Goal: Information Seeking & Learning: Learn about a topic

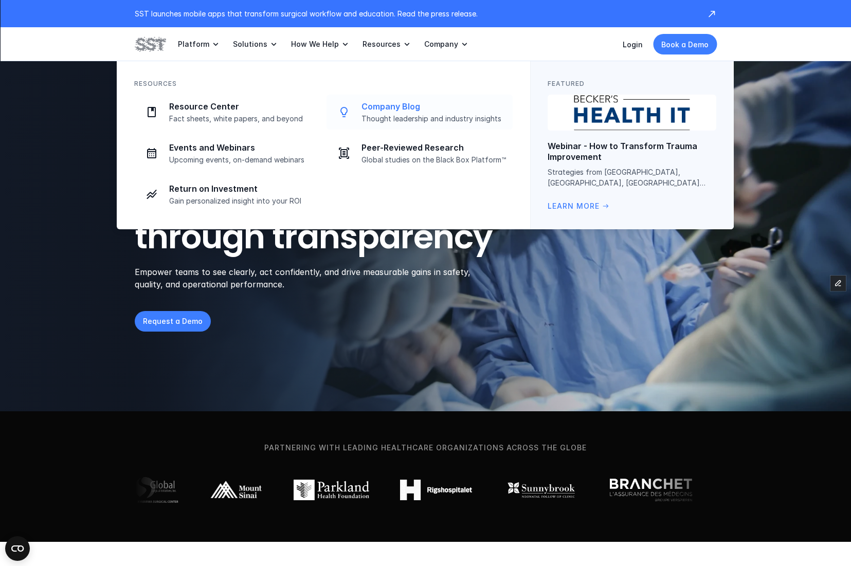
click at [407, 111] on p "Company Blog" at bounding box center [433, 106] width 145 height 11
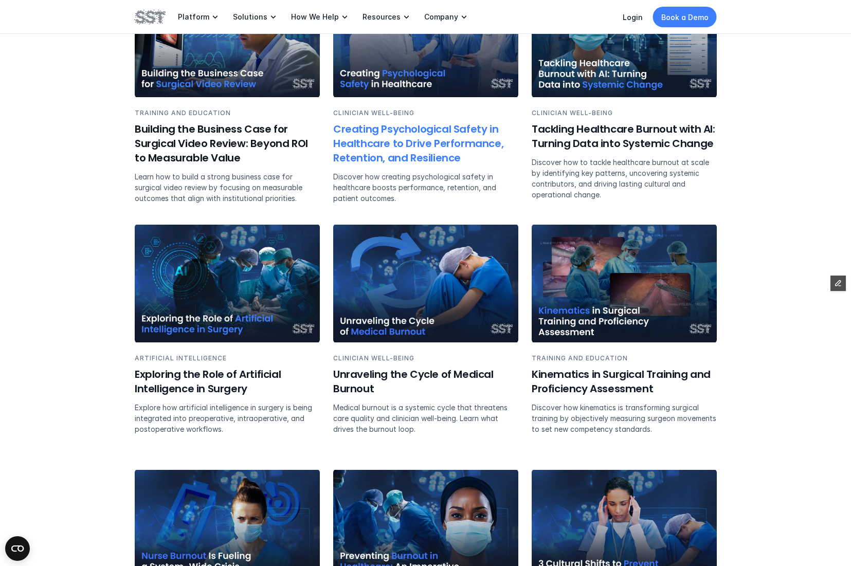
scroll to position [1307, 0]
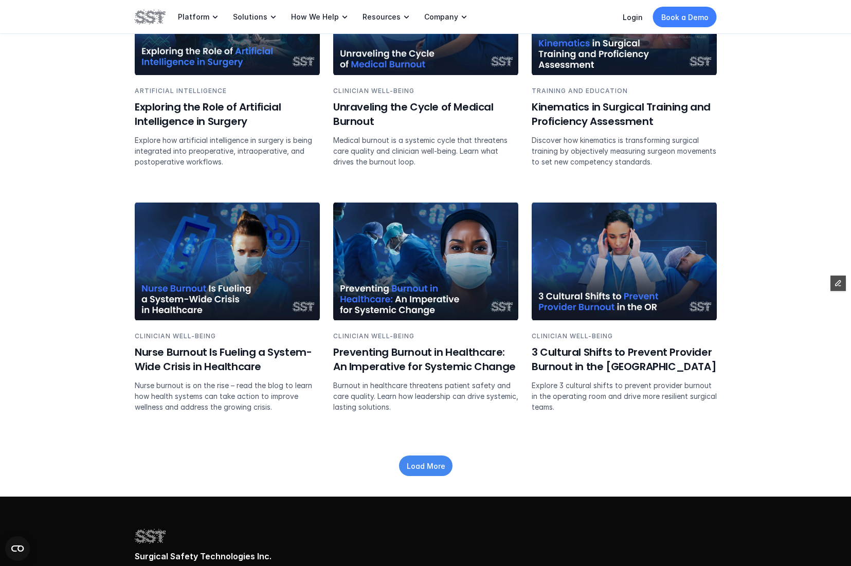
click at [442, 464] on p "Load More" at bounding box center [425, 466] width 39 height 11
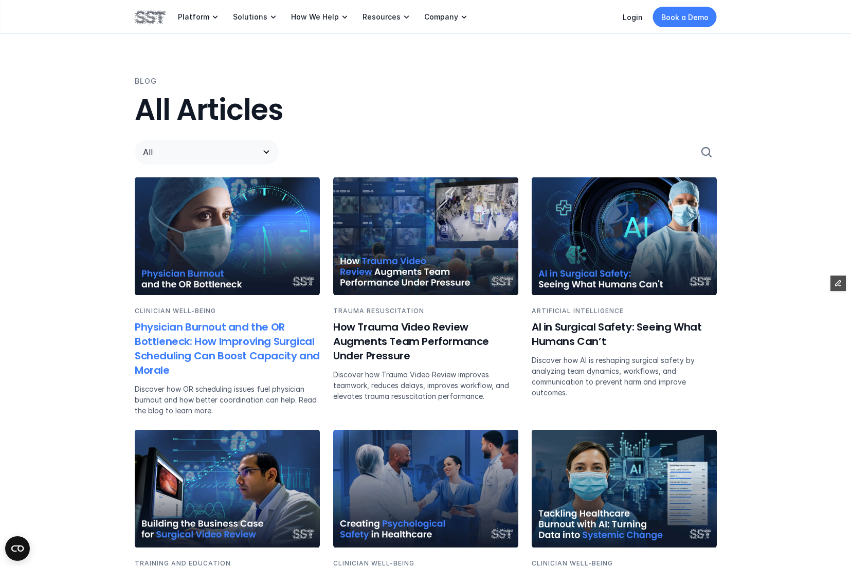
scroll to position [543, 0]
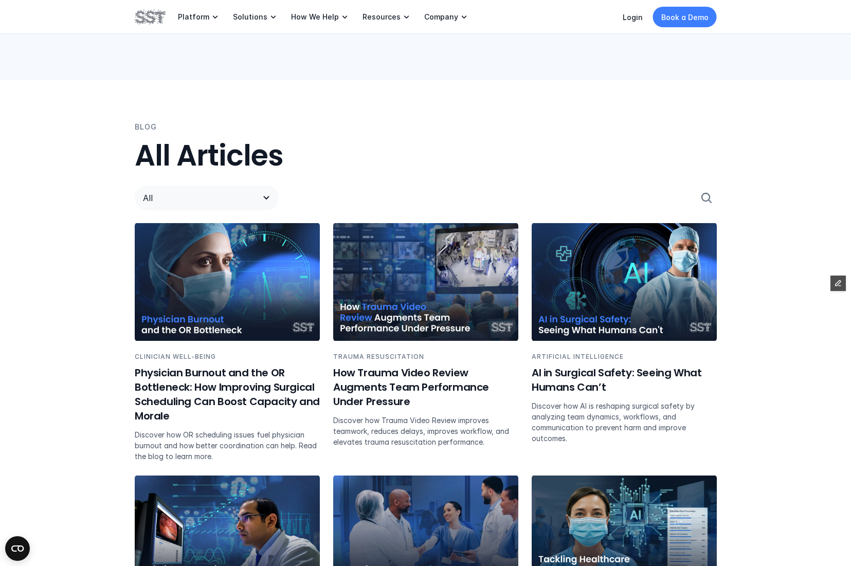
click at [176, 184] on div "All" at bounding box center [426, 197] width 582 height 49
click at [178, 194] on p "All" at bounding box center [196, 198] width 107 height 12
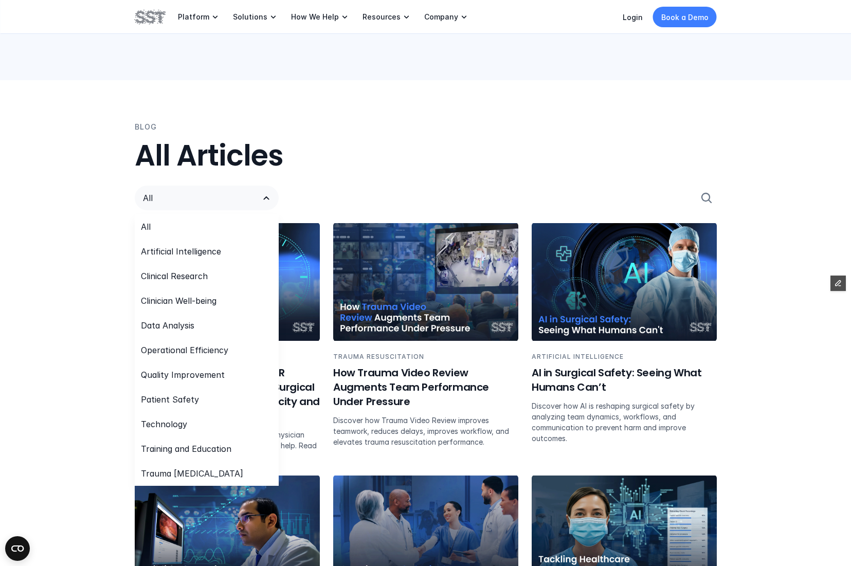
click at [320, 151] on h2 "All Articles" at bounding box center [426, 156] width 582 height 34
drag, startPoint x: 161, startPoint y: 26, endPoint x: 153, endPoint y: 21, distance: 9.7
click at [160, 26] on div "Platform Solutions How We Help Resources Company" at bounding box center [302, 17] width 335 height 34
click at [153, 21] on img at bounding box center [150, 16] width 31 height 17
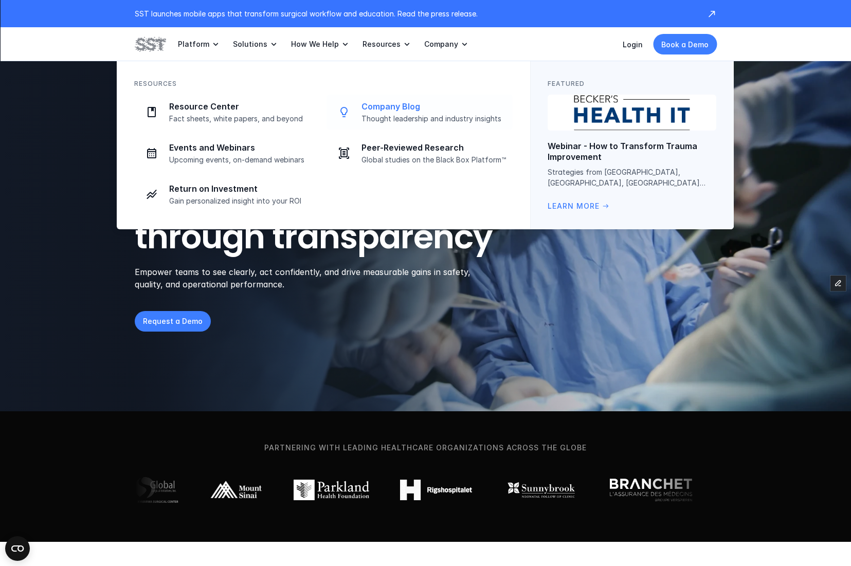
click at [383, 114] on p "Thought leadership and industry insights" at bounding box center [433, 118] width 145 height 9
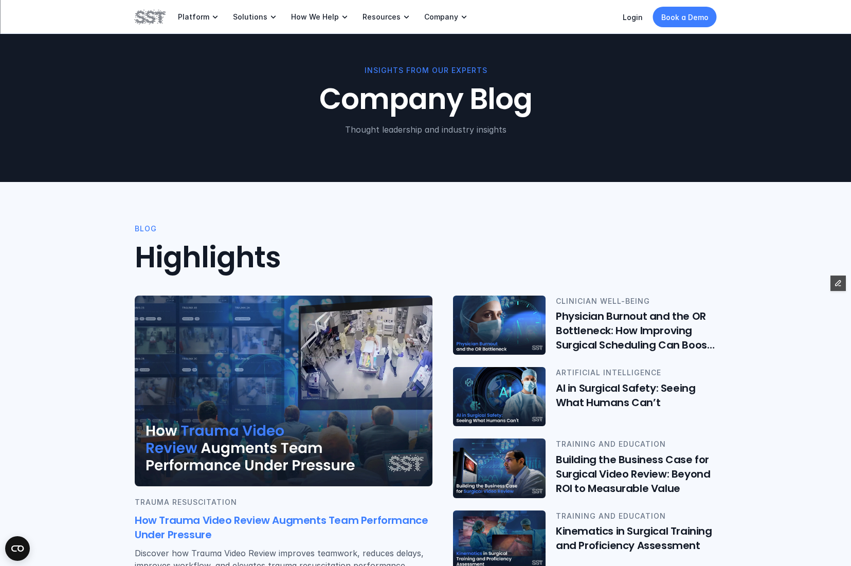
scroll to position [173, 0]
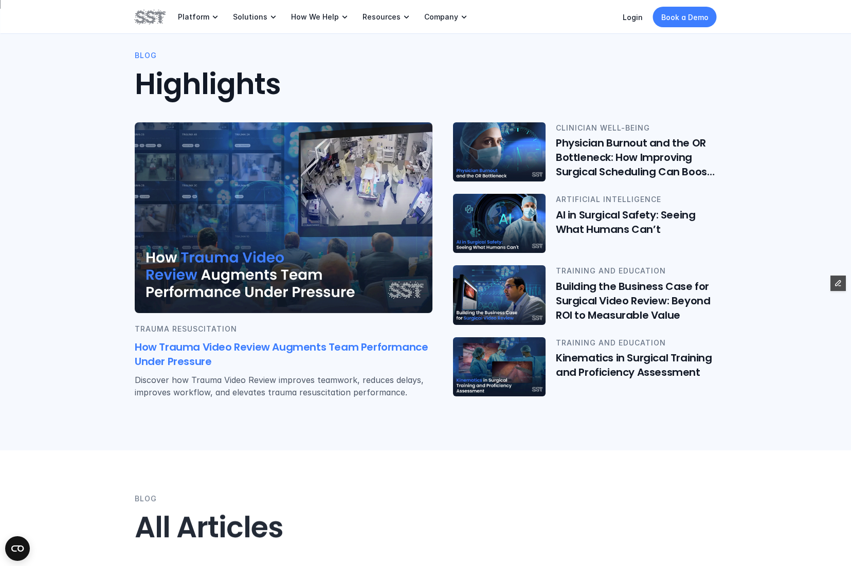
click at [306, 319] on div "TRAUMA [MEDICAL_DATA] How Trauma Video Review Augments Team Performance Under P…" at bounding box center [284, 361] width 298 height 96
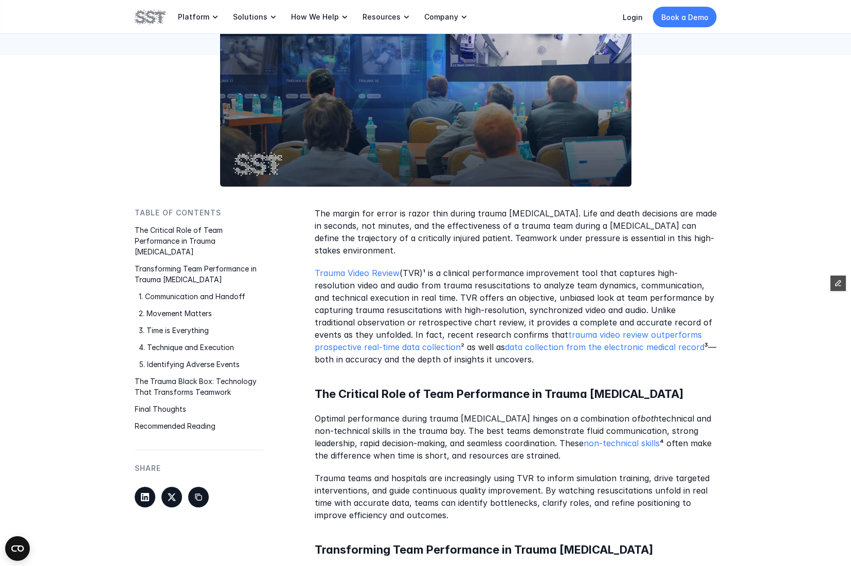
scroll to position [332, 0]
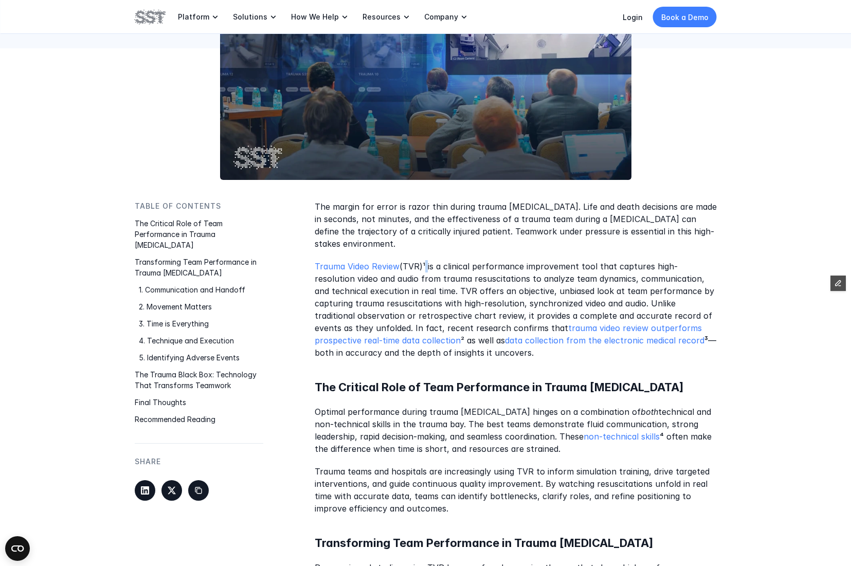
drag, startPoint x: 427, startPoint y: 266, endPoint x: 514, endPoint y: 279, distance: 87.8
click at [425, 266] on p "Trauma Video Review (TVR)¹ is a clinical performance improvement tool that capt…" at bounding box center [516, 309] width 402 height 99
copy p "¹"
click at [413, 341] on p "Trauma Video Review (TVR)¹ is a clinical performance improvement tool that capt…" at bounding box center [516, 309] width 402 height 99
copy p "²"
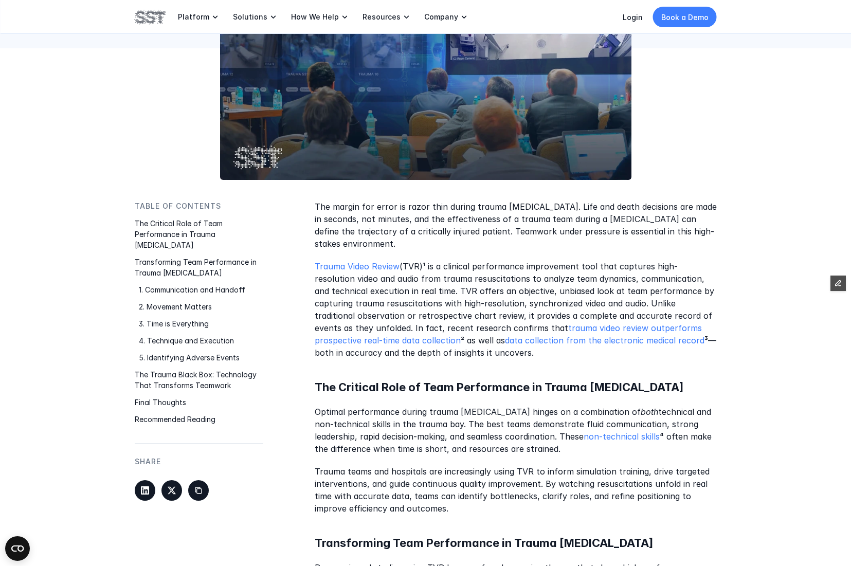
click at [652, 339] on p "Trauma Video Review (TVR)¹ is a clinical performance improvement tool that capt…" at bounding box center [516, 309] width 402 height 99
click at [654, 340] on p "Trauma Video Review (TVR)¹ is a clinical performance improvement tool that capt…" at bounding box center [516, 309] width 402 height 99
copy p "³"
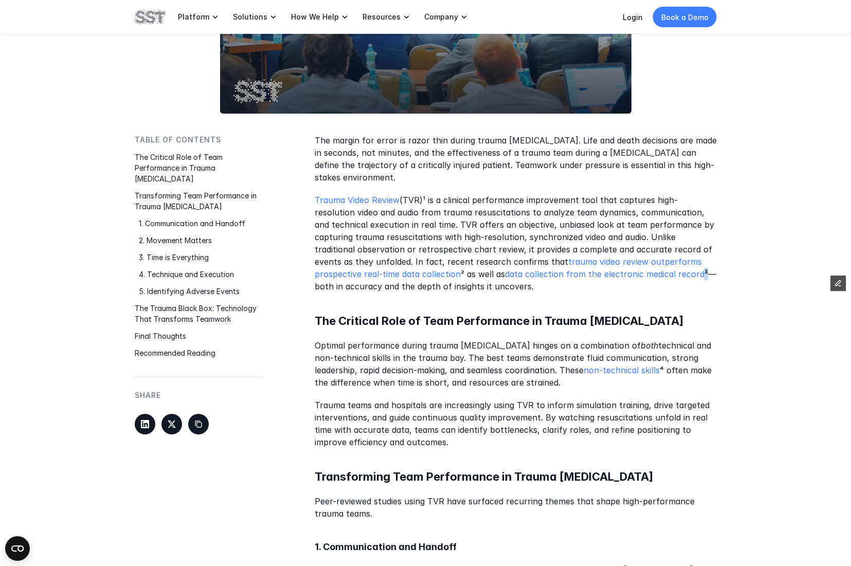
scroll to position [408, 0]
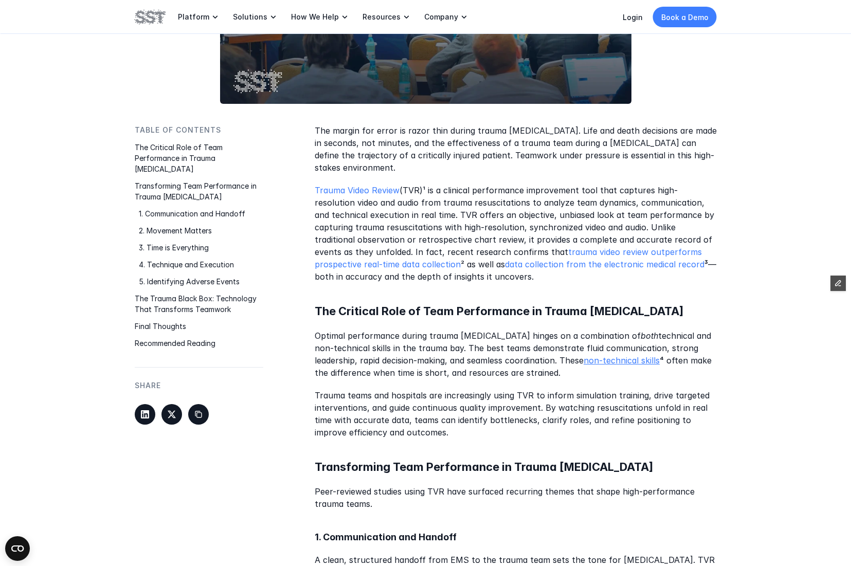
drag, startPoint x: 642, startPoint y: 348, endPoint x: 616, endPoint y: 357, distance: 27.1
click at [640, 348] on p "Optimal performance during trauma [MEDICAL_DATA] hinges on a combination of bot…" at bounding box center [516, 353] width 402 height 49
click at [644, 352] on p "Optimal performance during trauma [MEDICAL_DATA] hinges on a combination of bot…" at bounding box center [516, 353] width 402 height 49
click at [623, 358] on p "Optimal performance during trauma [MEDICAL_DATA] hinges on a combination of bot…" at bounding box center [516, 353] width 402 height 49
click at [619, 359] on p "Optimal performance during trauma [MEDICAL_DATA] hinges on a combination of bot…" at bounding box center [516, 353] width 402 height 49
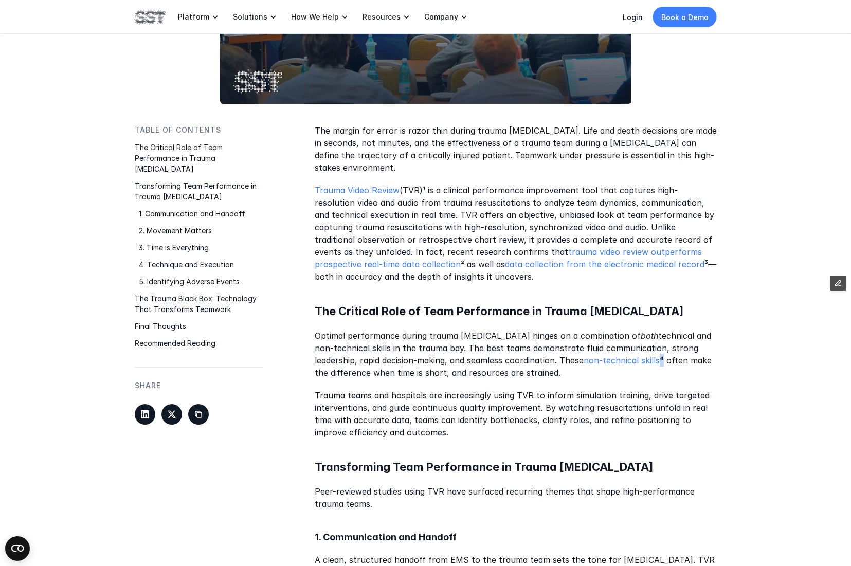
copy p "⁴"
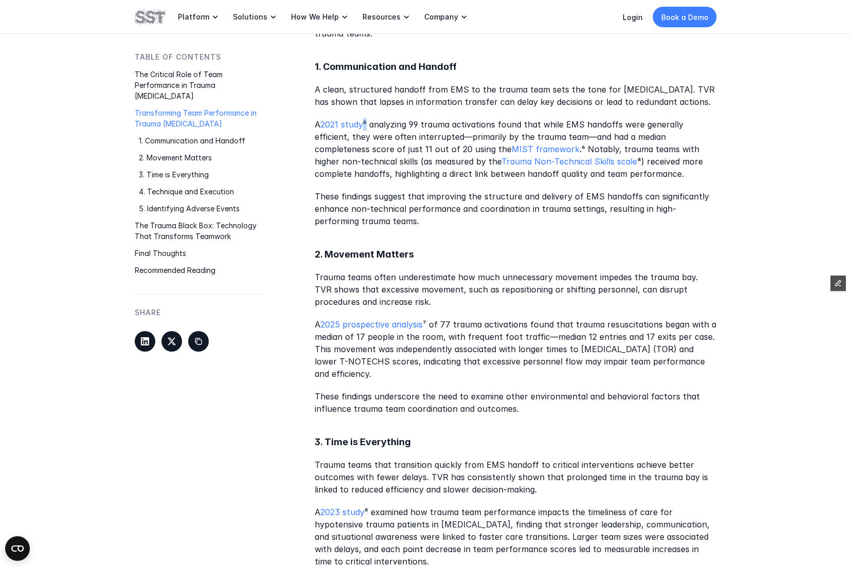
click at [366, 121] on p "A 2021 study ⁵ analyzing 99 trauma activations found that while EMS handoffs we…" at bounding box center [516, 149] width 402 height 62
copy p "⁵"
click at [484, 149] on p "A 2021 study ⁵ analyzing 99 trauma activations found that while EMS handoffs we…" at bounding box center [516, 149] width 402 height 62
copy p "⁶"
click at [426, 323] on p "A 2025 prospective analysis ⁷ of 77 trauma activations found that trauma resusc…" at bounding box center [516, 349] width 402 height 62
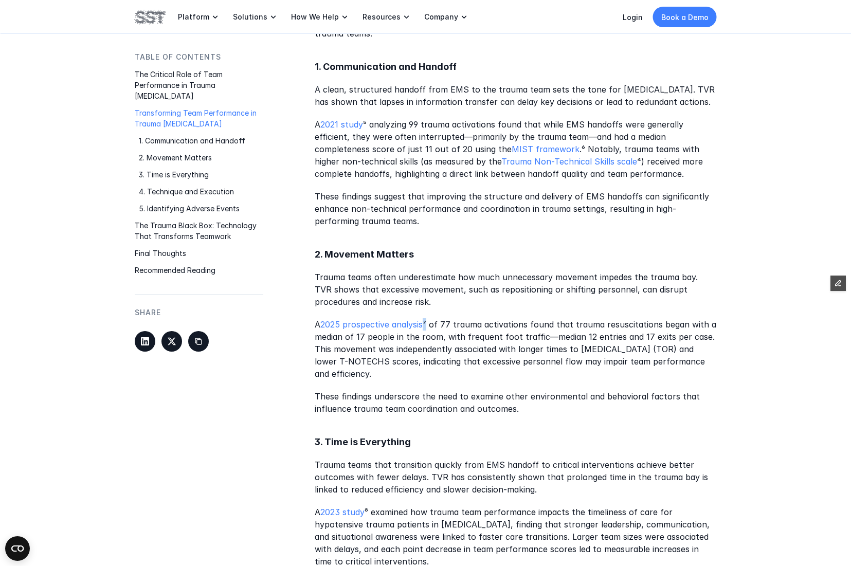
copy p "⁷"
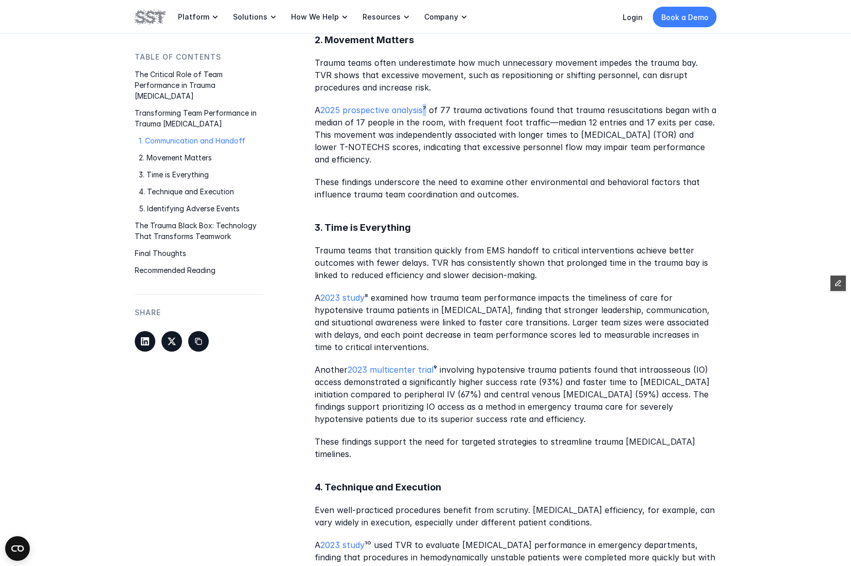
scroll to position [1113, 0]
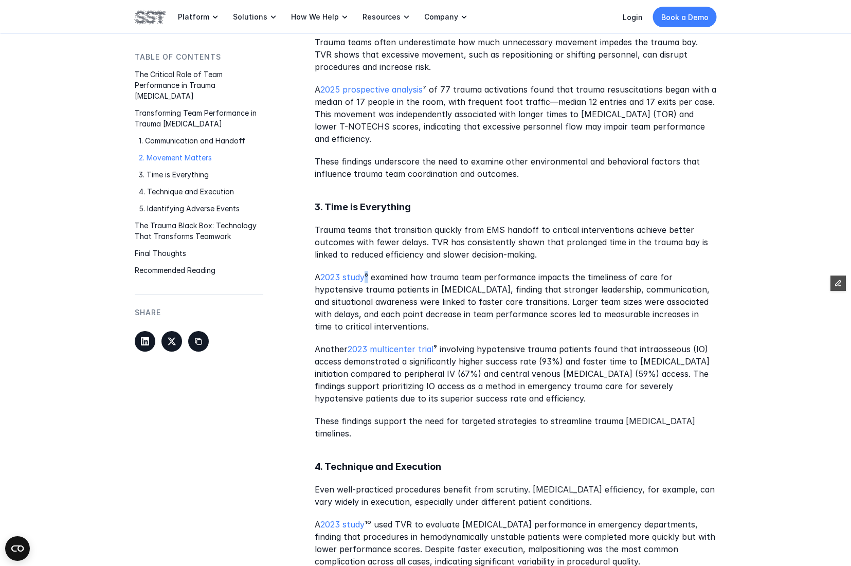
click at [368, 277] on p "A 2023 study ⁸ examined how trauma team performance impacts the timeliness of c…" at bounding box center [516, 302] width 402 height 62
copy p "⁸"
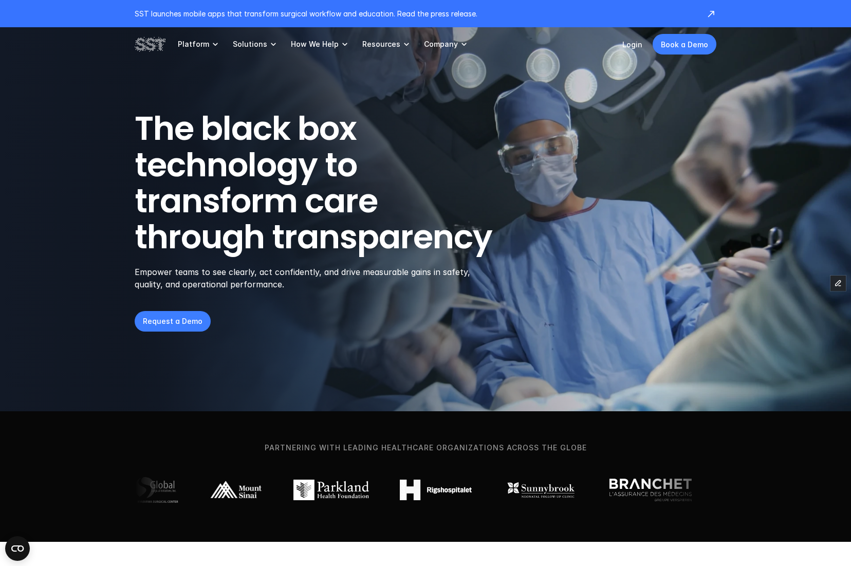
click at [441, 44] on p "Company" at bounding box center [441, 44] width 34 height 9
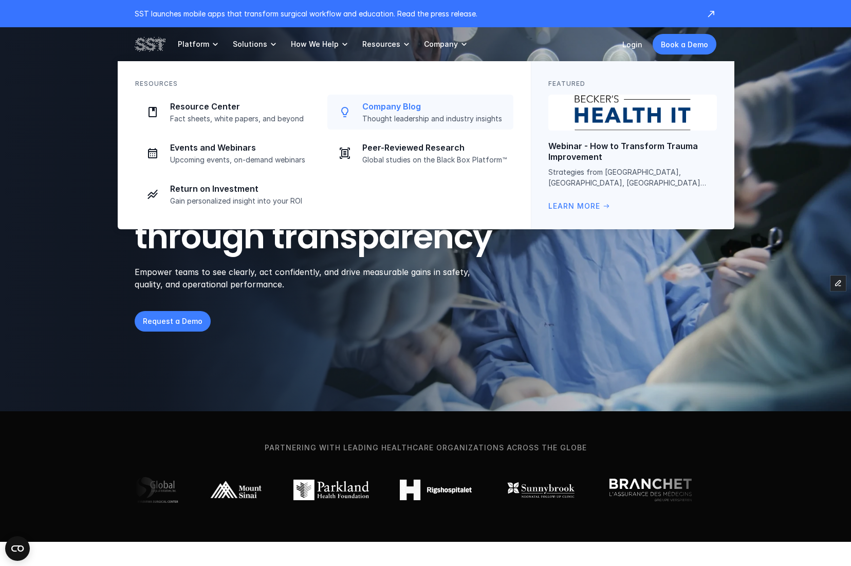
click at [439, 114] on p "Thought leadership and industry insights" at bounding box center [434, 118] width 145 height 9
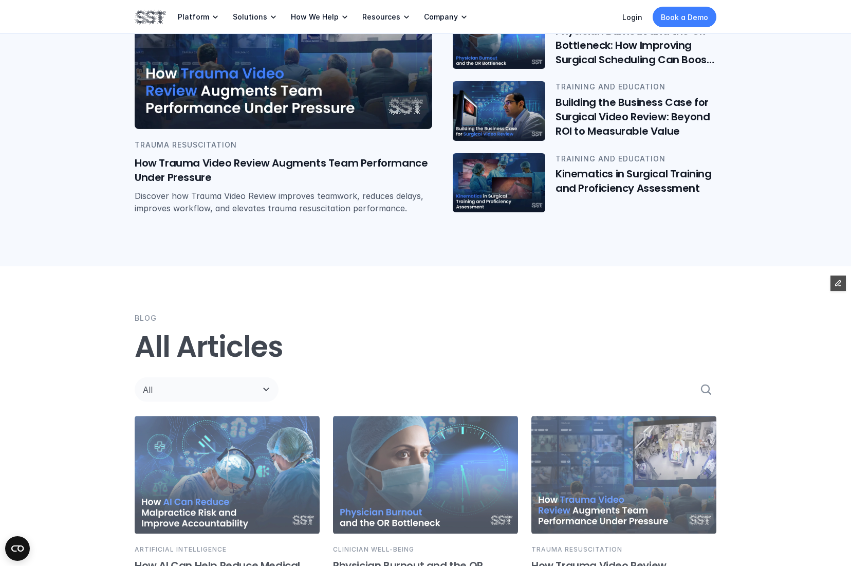
scroll to position [487, 0]
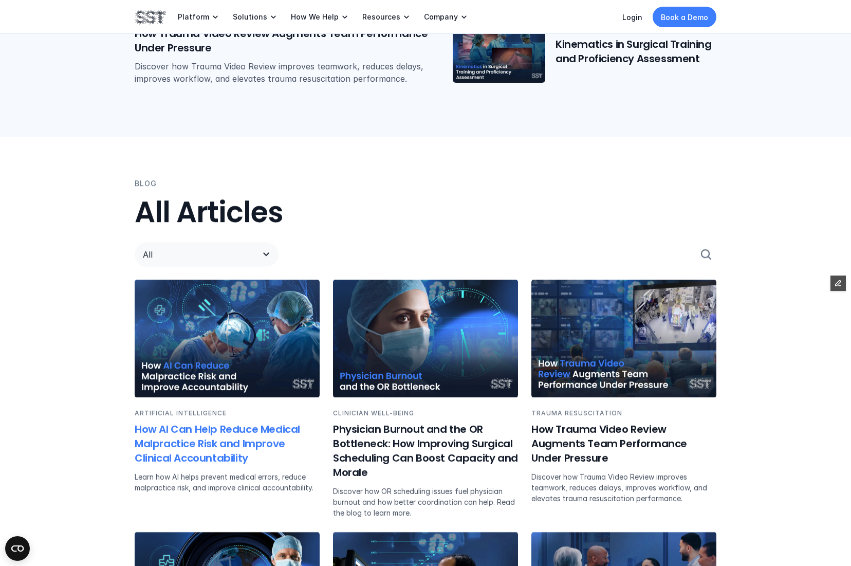
click at [226, 347] on img at bounding box center [227, 339] width 185 height 118
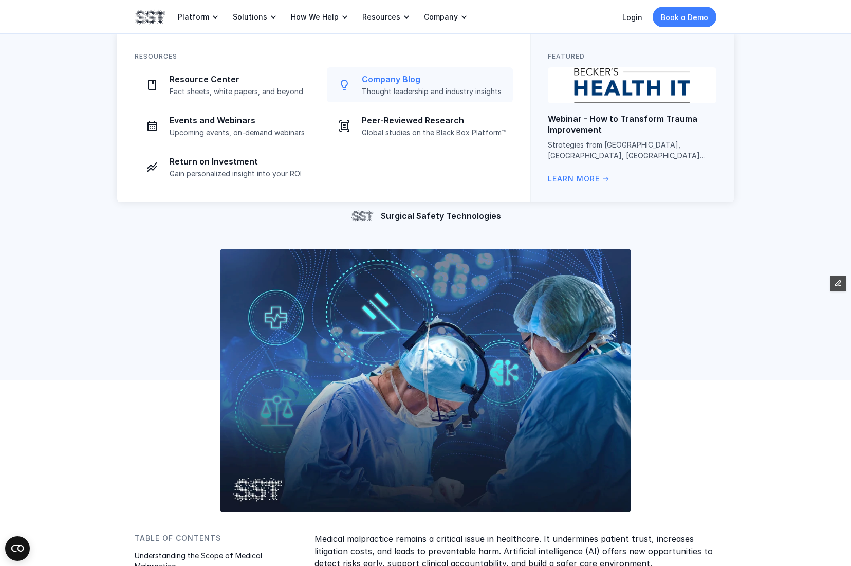
click at [372, 68] on link "Company Blog Thought leadership and industry insights" at bounding box center [420, 84] width 186 height 35
